Goal: Book appointment/travel/reservation

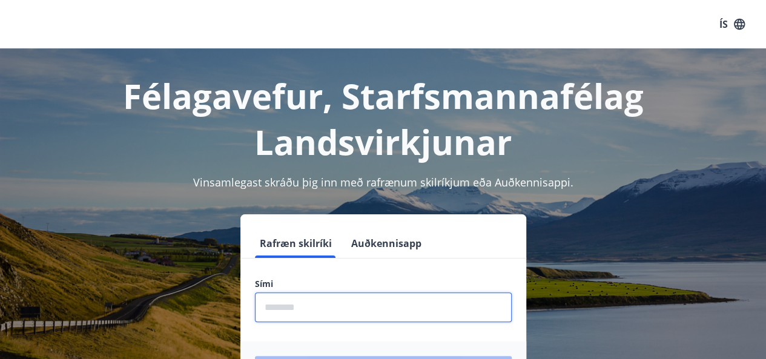
click at [327, 311] on input "phone" at bounding box center [383, 307] width 257 height 30
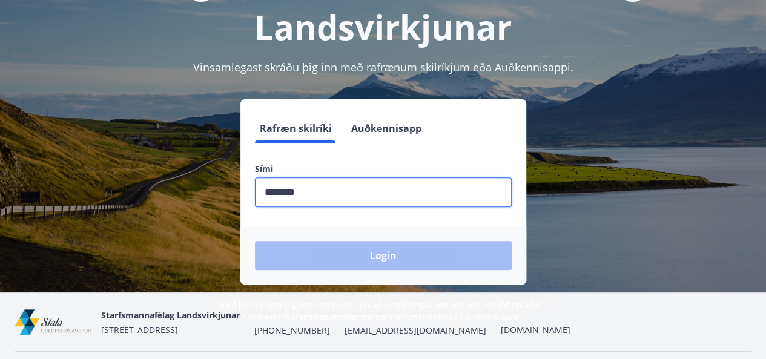
click at [370, 271] on div "Login" at bounding box center [383, 255] width 286 height 58
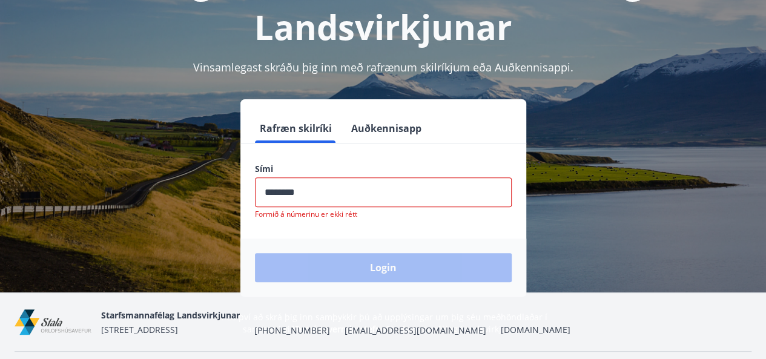
click at [280, 196] on input "phone" at bounding box center [383, 192] width 257 height 30
click at [291, 195] on input "phone" at bounding box center [383, 192] width 257 height 30
click at [286, 192] on input "phone" at bounding box center [383, 192] width 257 height 30
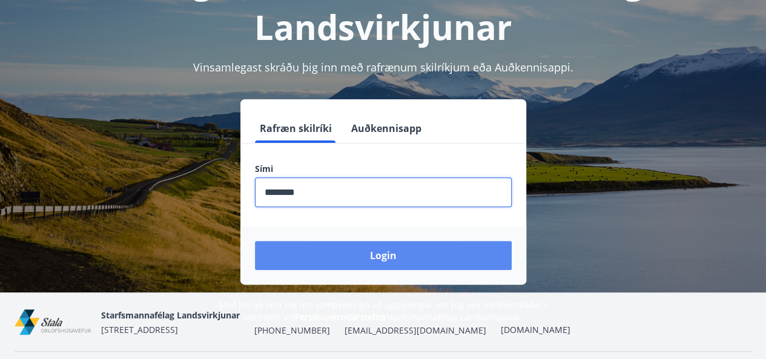
type input "********"
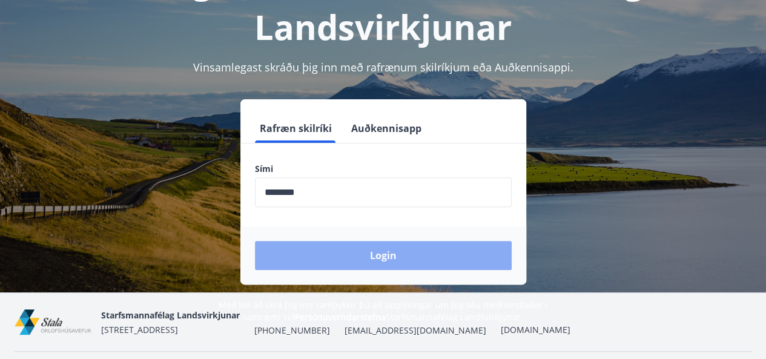
click at [381, 260] on button "Login" at bounding box center [383, 255] width 257 height 29
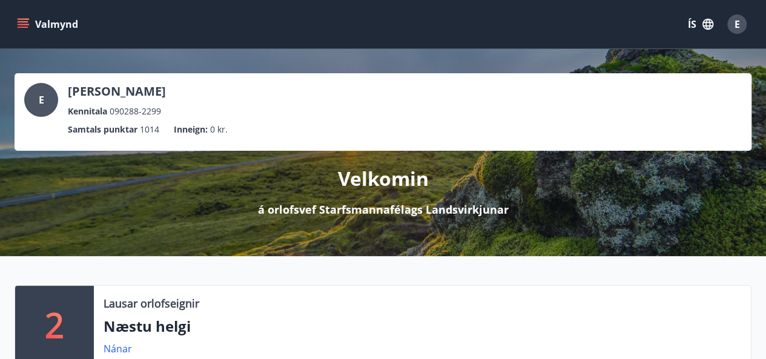
click at [24, 19] on icon "menu" at bounding box center [24, 19] width 13 height 1
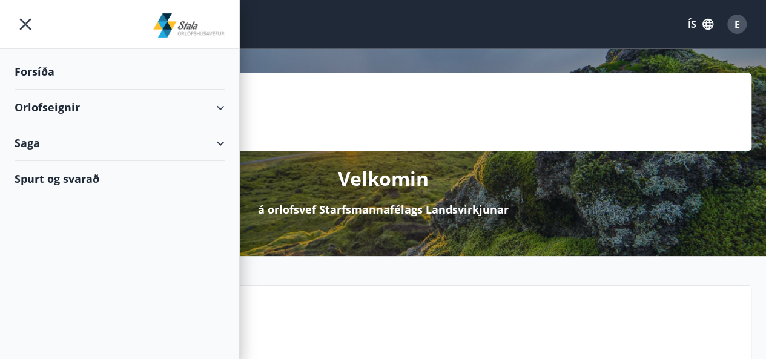
click at [220, 107] on div "Orlofseignir" at bounding box center [120, 108] width 210 height 36
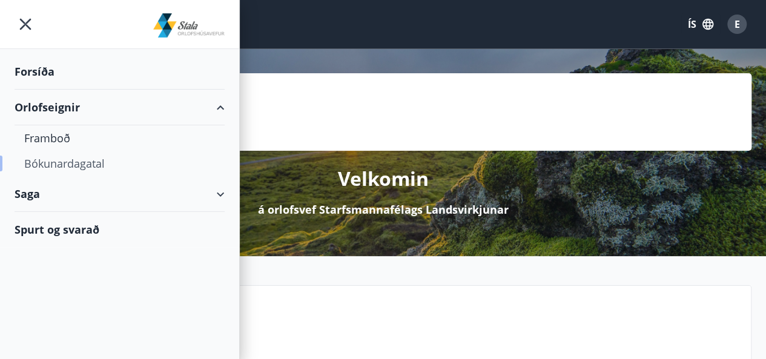
click at [59, 168] on div "Bókunardagatal" at bounding box center [119, 163] width 191 height 25
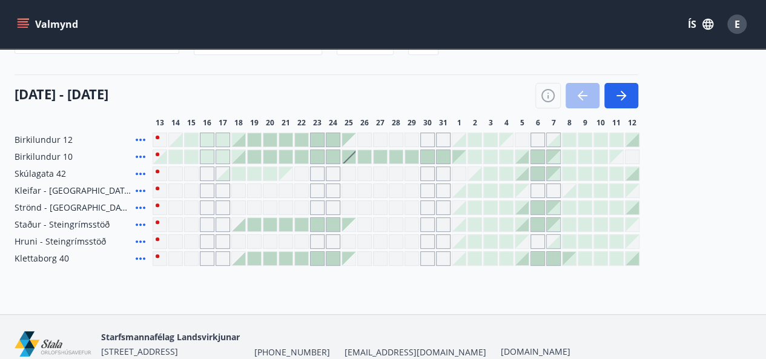
scroll to position [81, 0]
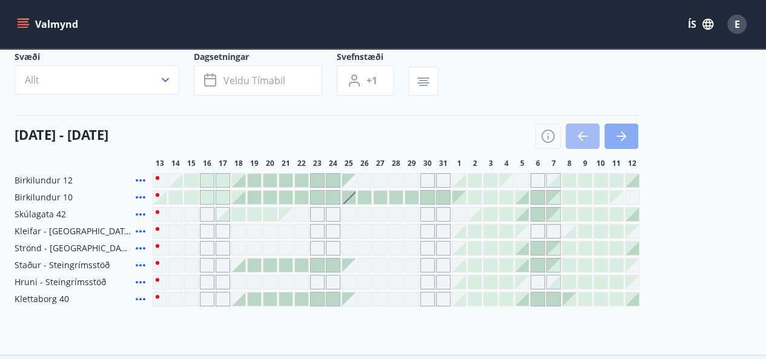
click at [616, 145] on button "button" at bounding box center [621, 135] width 34 height 25
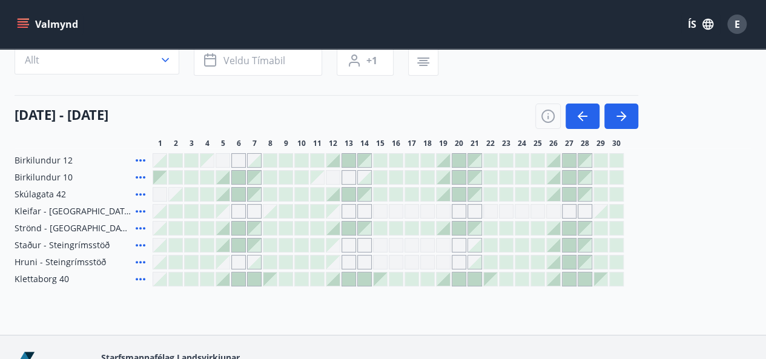
scroll to position [57, 0]
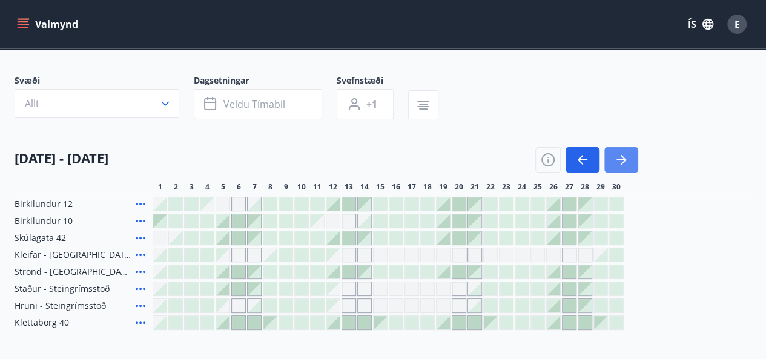
click at [631, 154] on button "button" at bounding box center [621, 159] width 34 height 25
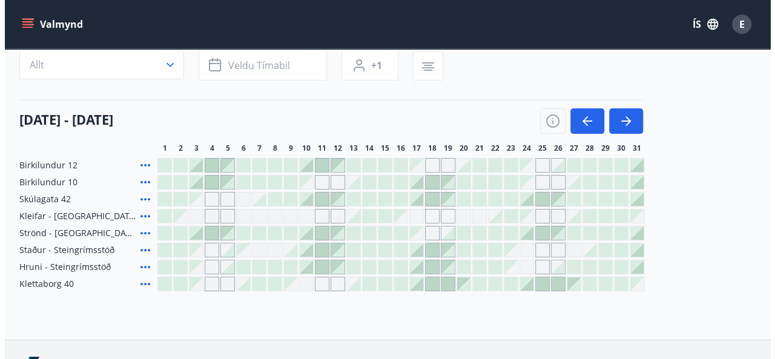
scroll to position [97, 0]
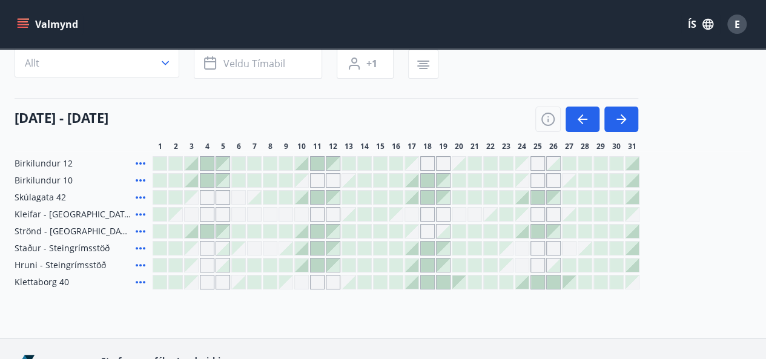
click at [414, 284] on div at bounding box center [411, 281] width 13 height 13
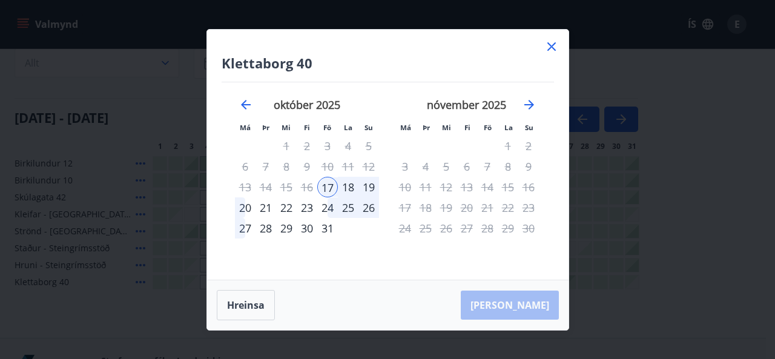
click at [266, 207] on div "21" at bounding box center [265, 207] width 21 height 21
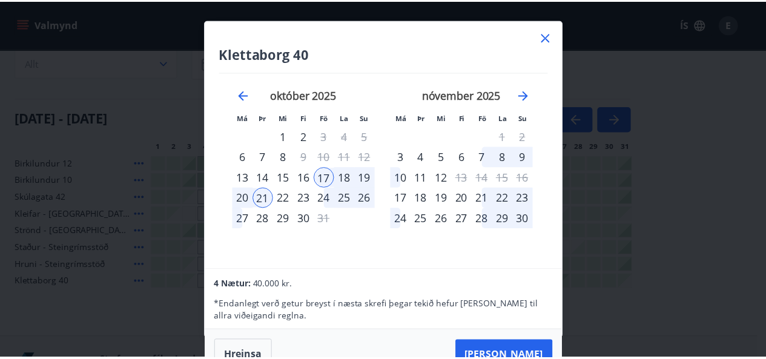
scroll to position [0, 0]
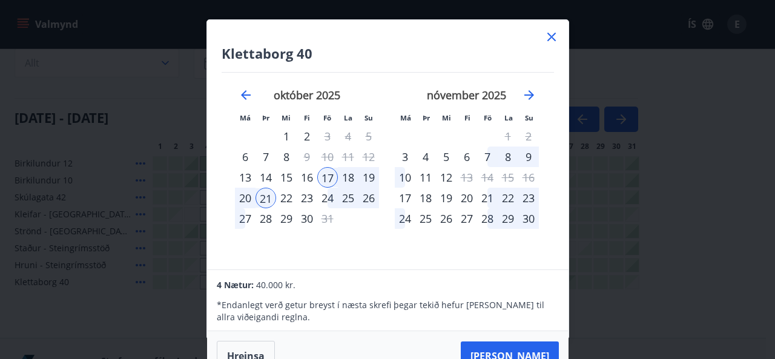
click at [552, 31] on icon at bounding box center [551, 37] width 15 height 15
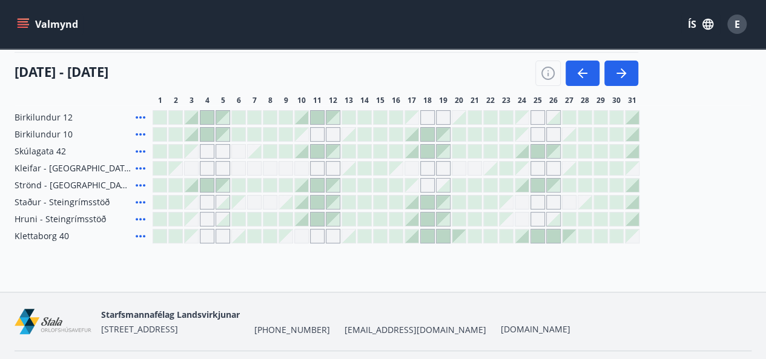
scroll to position [145, 0]
click at [425, 165] on div "Gráir dagar eru ekki bókanlegir" at bounding box center [427, 167] width 15 height 15
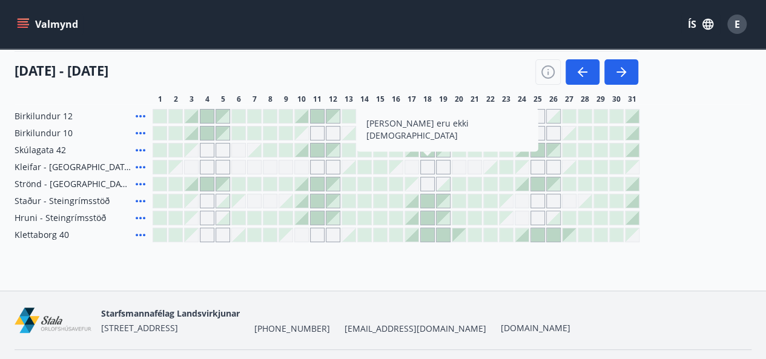
click at [414, 238] on div at bounding box center [411, 234] width 13 height 13
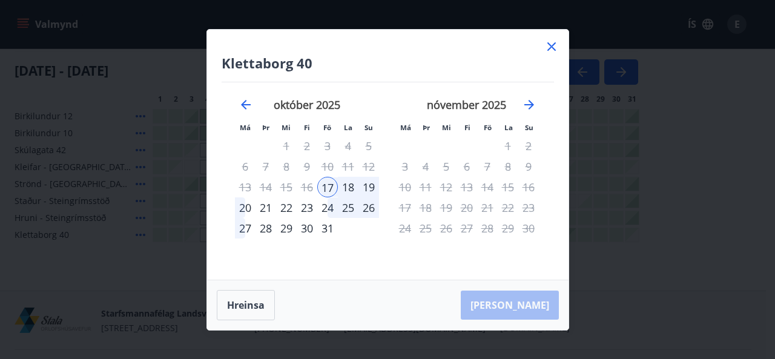
click at [265, 210] on div "21" at bounding box center [265, 207] width 21 height 21
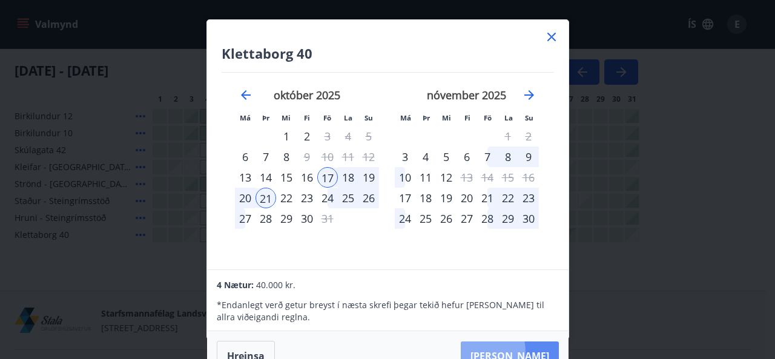
click at [516, 350] on button "[PERSON_NAME]" at bounding box center [510, 355] width 98 height 29
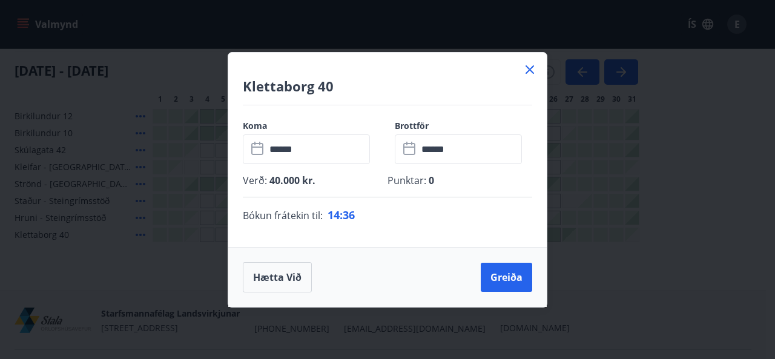
click at [530, 68] on icon at bounding box center [529, 69] width 8 height 8
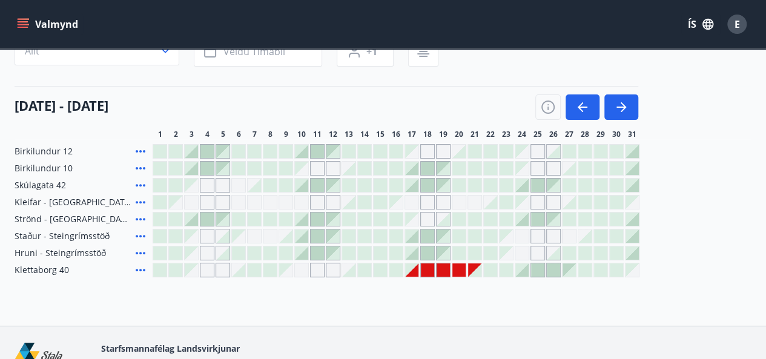
scroll to position [108, 0]
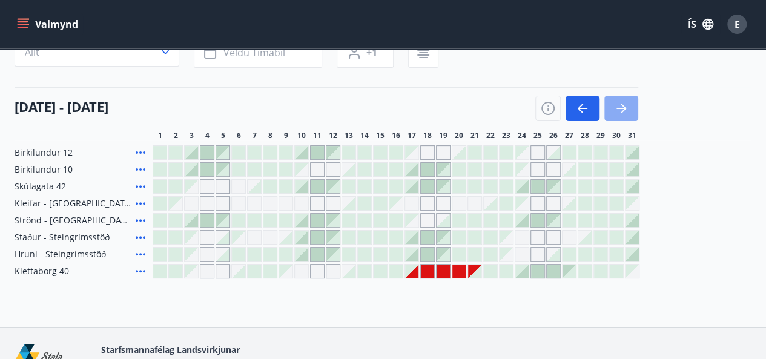
click at [625, 111] on icon "button" at bounding box center [621, 108] width 15 height 15
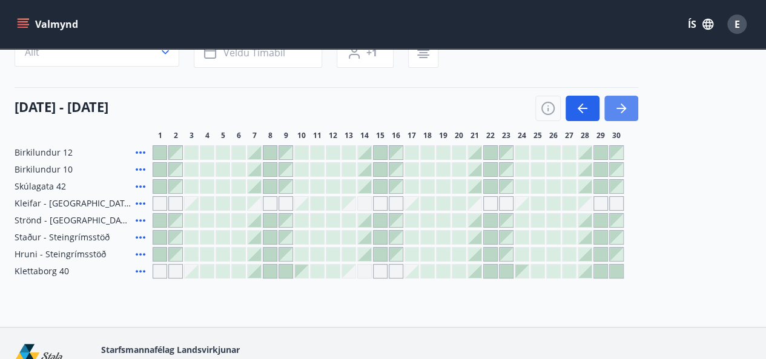
click at [623, 111] on icon "button" at bounding box center [621, 108] width 15 height 15
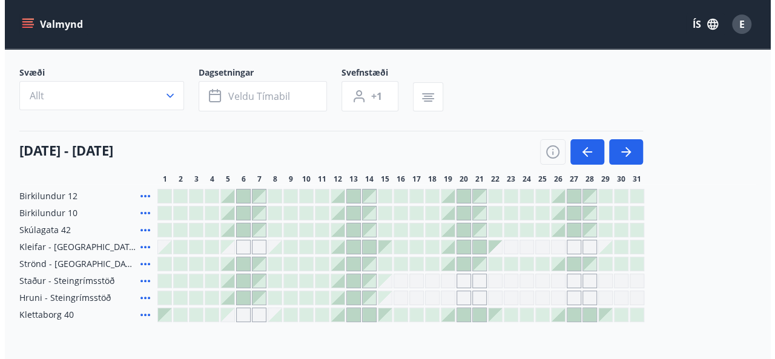
scroll to position [48, 0]
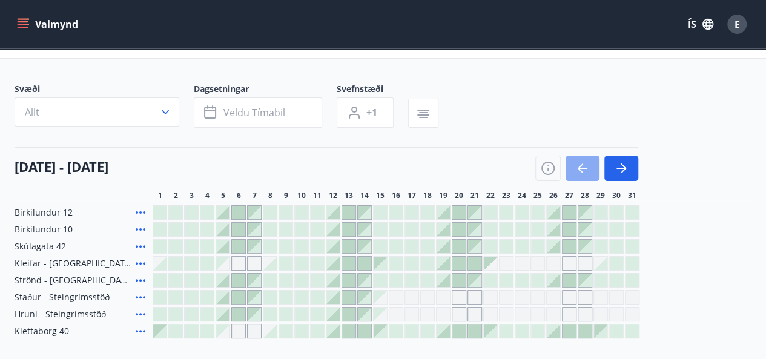
click at [583, 176] on button "button" at bounding box center [582, 168] width 34 height 25
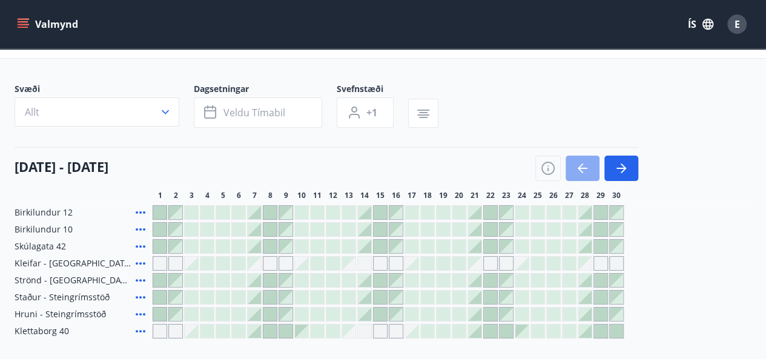
click at [583, 176] on button "button" at bounding box center [582, 168] width 34 height 25
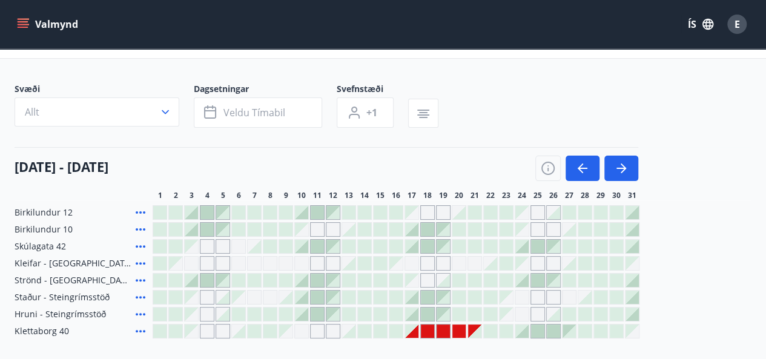
click at [421, 329] on div at bounding box center [427, 330] width 13 height 13
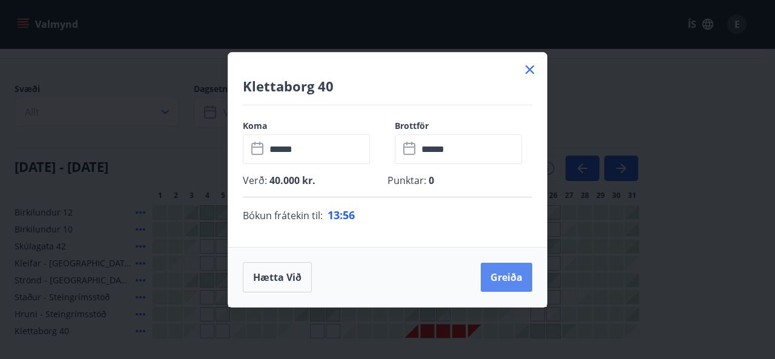
click at [504, 279] on button "Greiða" at bounding box center [506, 277] width 51 height 29
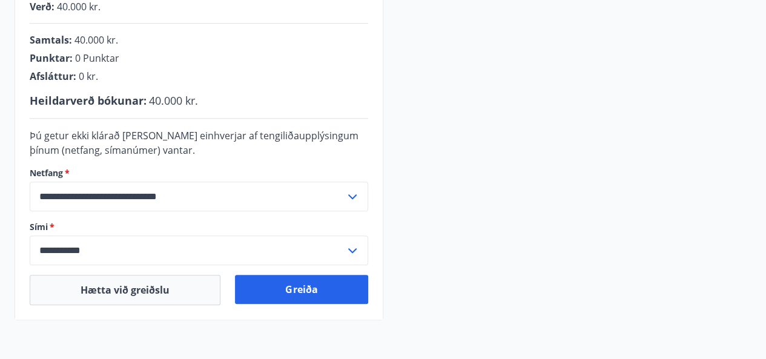
scroll to position [374, 0]
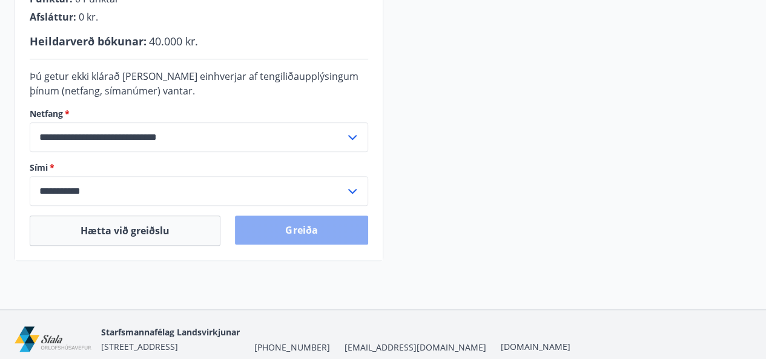
click at [256, 219] on button "Greiða" at bounding box center [301, 229] width 133 height 29
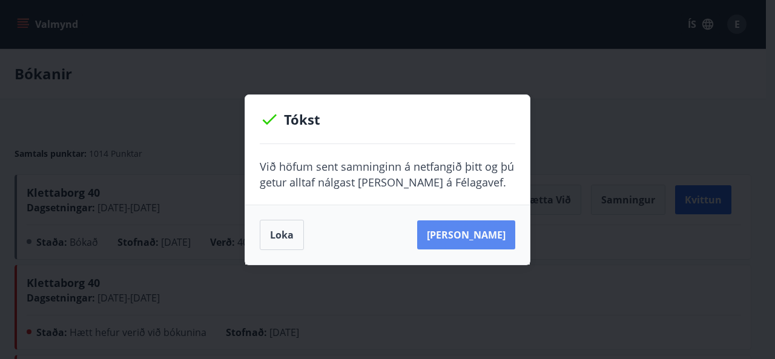
click at [483, 232] on button "[PERSON_NAME]" at bounding box center [466, 234] width 98 height 29
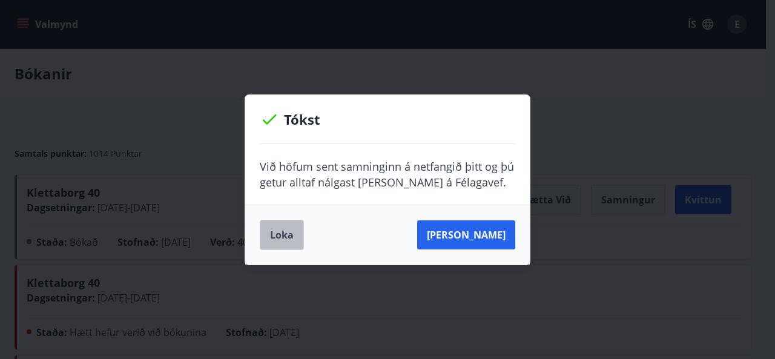
click at [289, 243] on button "Loka" at bounding box center [282, 235] width 44 height 30
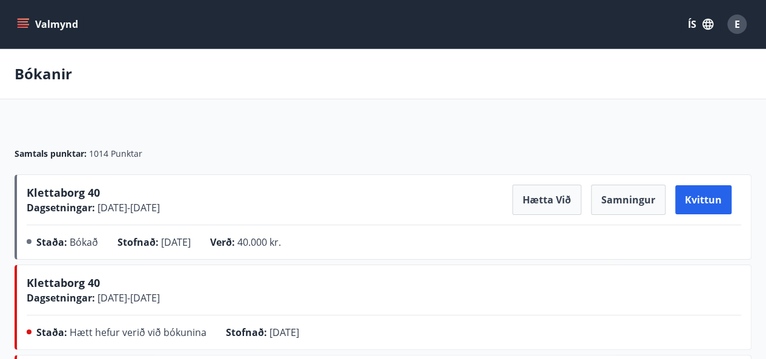
click at [14, 21] on div "Valmynd ÍS E" at bounding box center [383, 24] width 766 height 48
click at [19, 24] on icon "menu" at bounding box center [24, 24] width 13 height 1
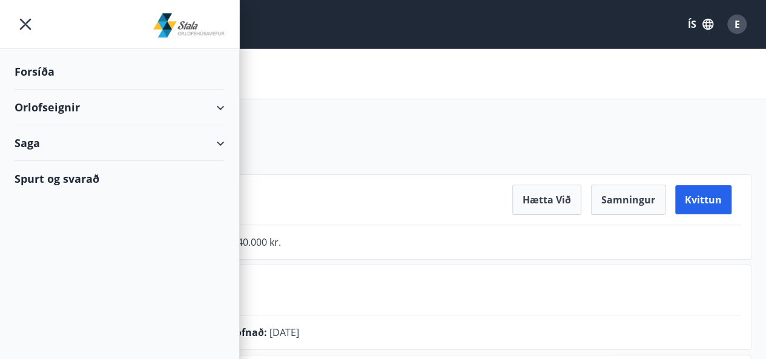
click at [213, 111] on div "Orlofseignir" at bounding box center [120, 108] width 210 height 36
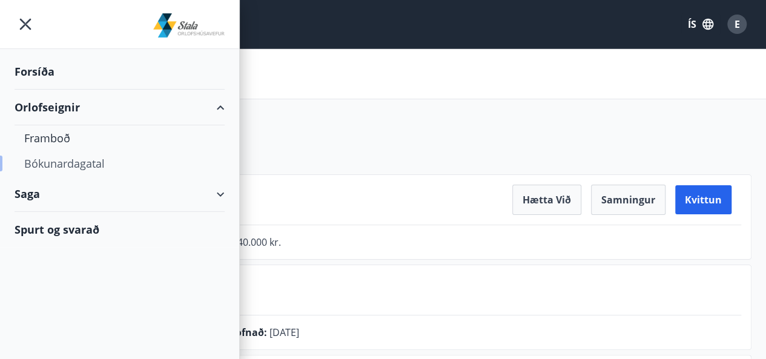
click at [82, 162] on div "Bókunardagatal" at bounding box center [119, 163] width 191 height 25
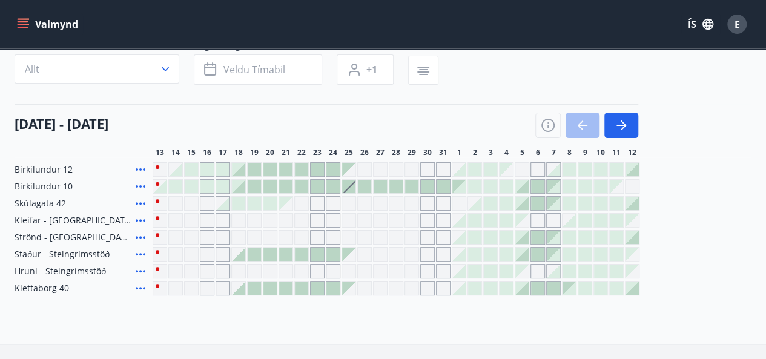
scroll to position [92, 0]
click at [633, 123] on button "button" at bounding box center [621, 124] width 34 height 25
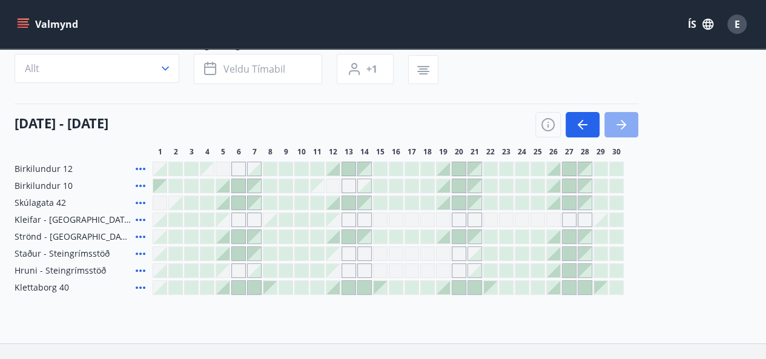
click at [633, 123] on button "button" at bounding box center [621, 124] width 34 height 25
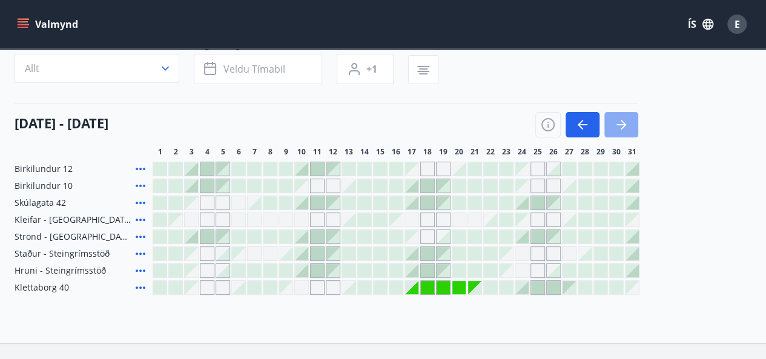
click at [633, 123] on button "button" at bounding box center [621, 124] width 34 height 25
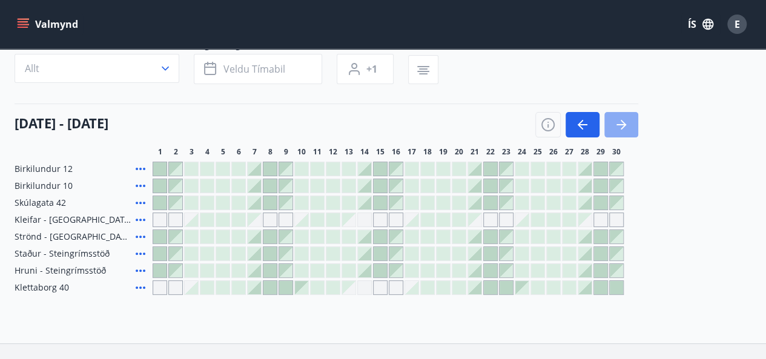
click at [633, 123] on button "button" at bounding box center [621, 124] width 34 height 25
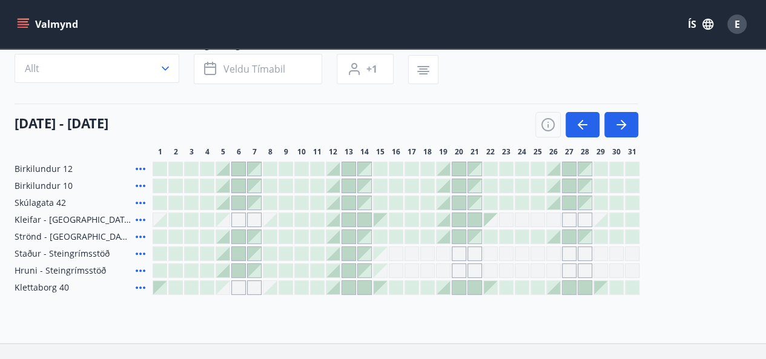
click at [75, 219] on span "Kleifar - [GEOGRAPHIC_DATA]/[GEOGRAPHIC_DATA]" at bounding box center [73, 220] width 116 height 12
click at [57, 30] on button "Valmynd" at bounding box center [49, 24] width 68 height 22
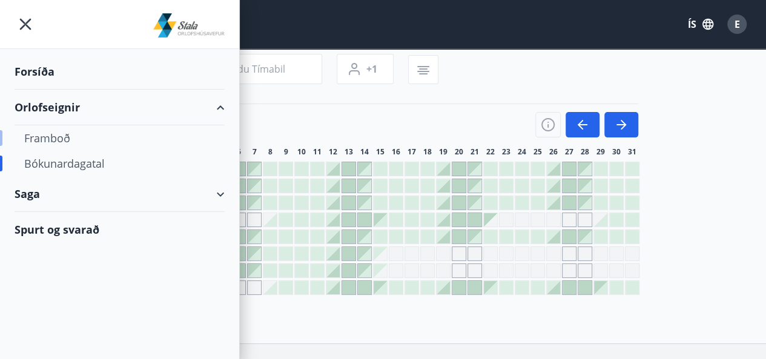
click at [58, 141] on div "Framboð" at bounding box center [119, 137] width 191 height 25
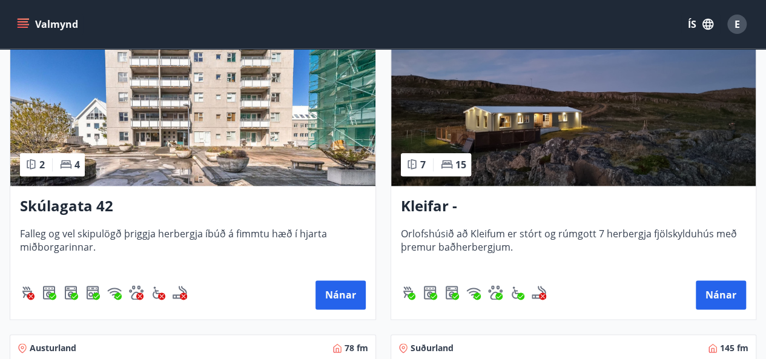
click at [571, 133] on img at bounding box center [573, 109] width 365 height 153
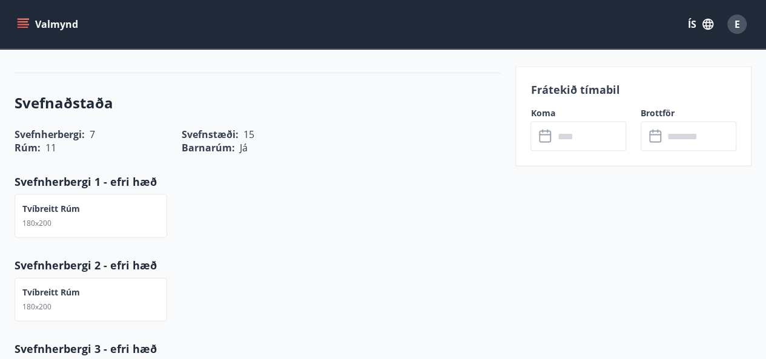
scroll to position [1221, 0]
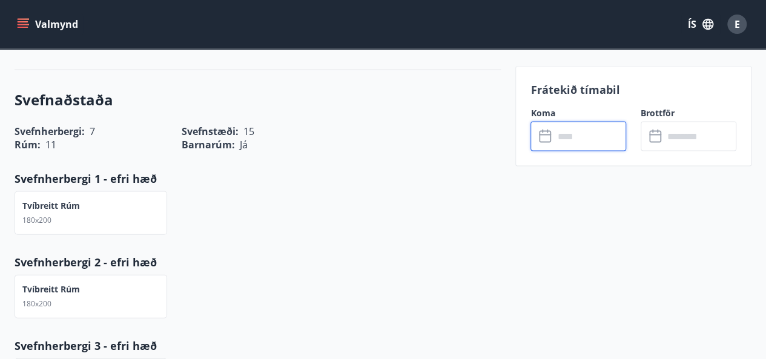
click at [588, 134] on input "text" at bounding box center [589, 137] width 73 height 30
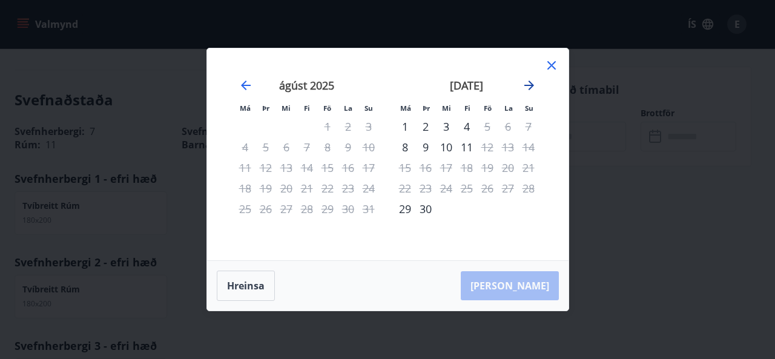
click at [527, 84] on icon "Move forward to switch to the next month." at bounding box center [529, 85] width 15 height 15
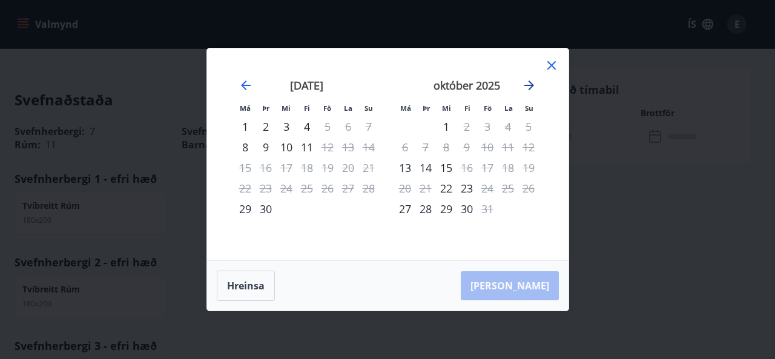
click at [527, 84] on icon "Move forward to switch to the next month." at bounding box center [529, 85] width 15 height 15
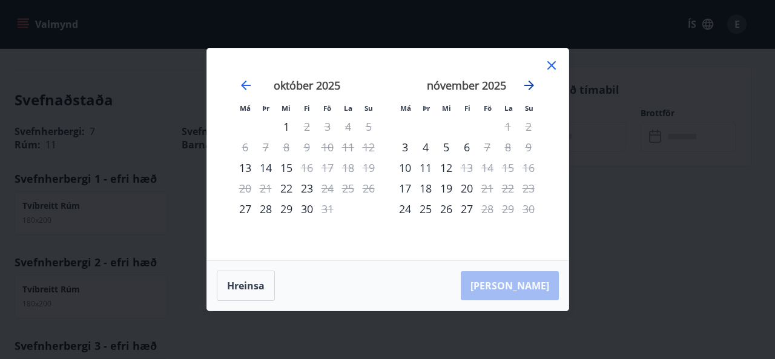
click at [527, 84] on icon "Move forward to switch to the next month." at bounding box center [529, 85] width 15 height 15
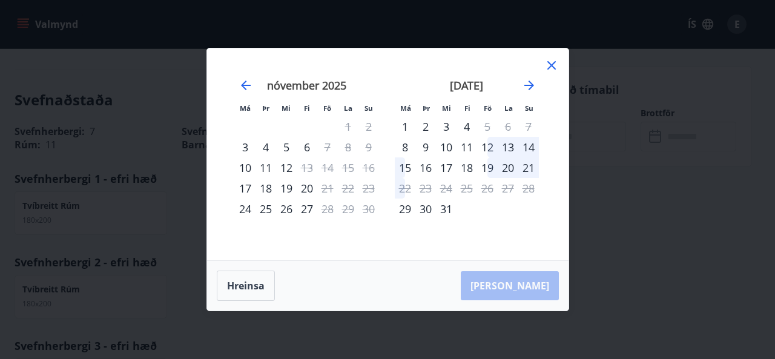
click at [493, 174] on div "19" at bounding box center [487, 167] width 21 height 21
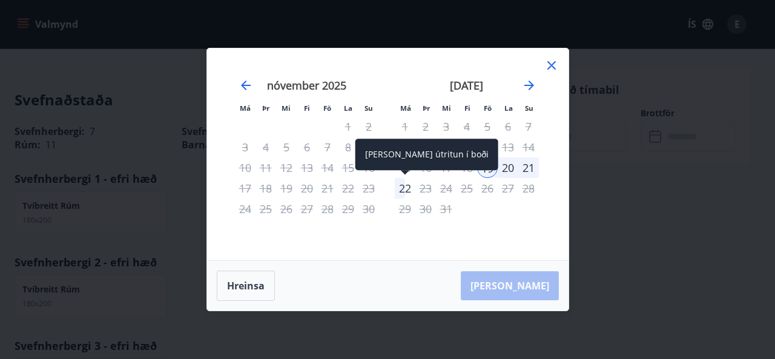
click at [403, 190] on div "22" at bounding box center [405, 188] width 21 height 21
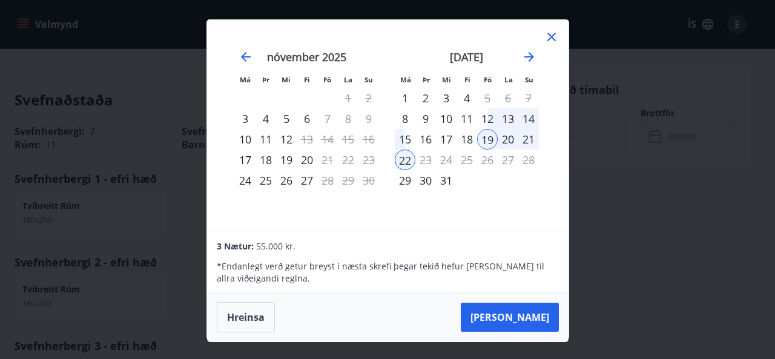
click at [551, 36] on icon at bounding box center [551, 37] width 8 height 8
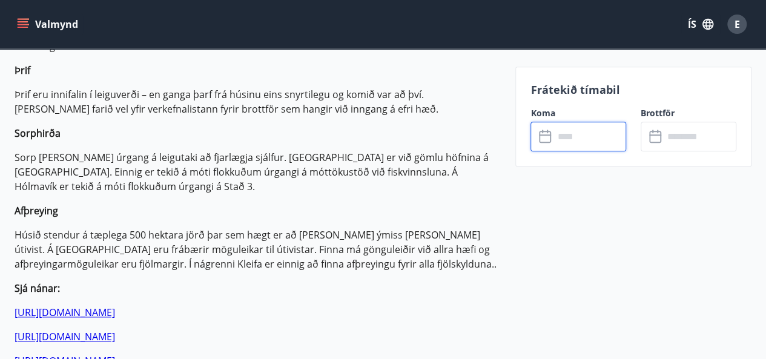
scroll to position [582, 0]
